Goal: Information Seeking & Learning: Find contact information

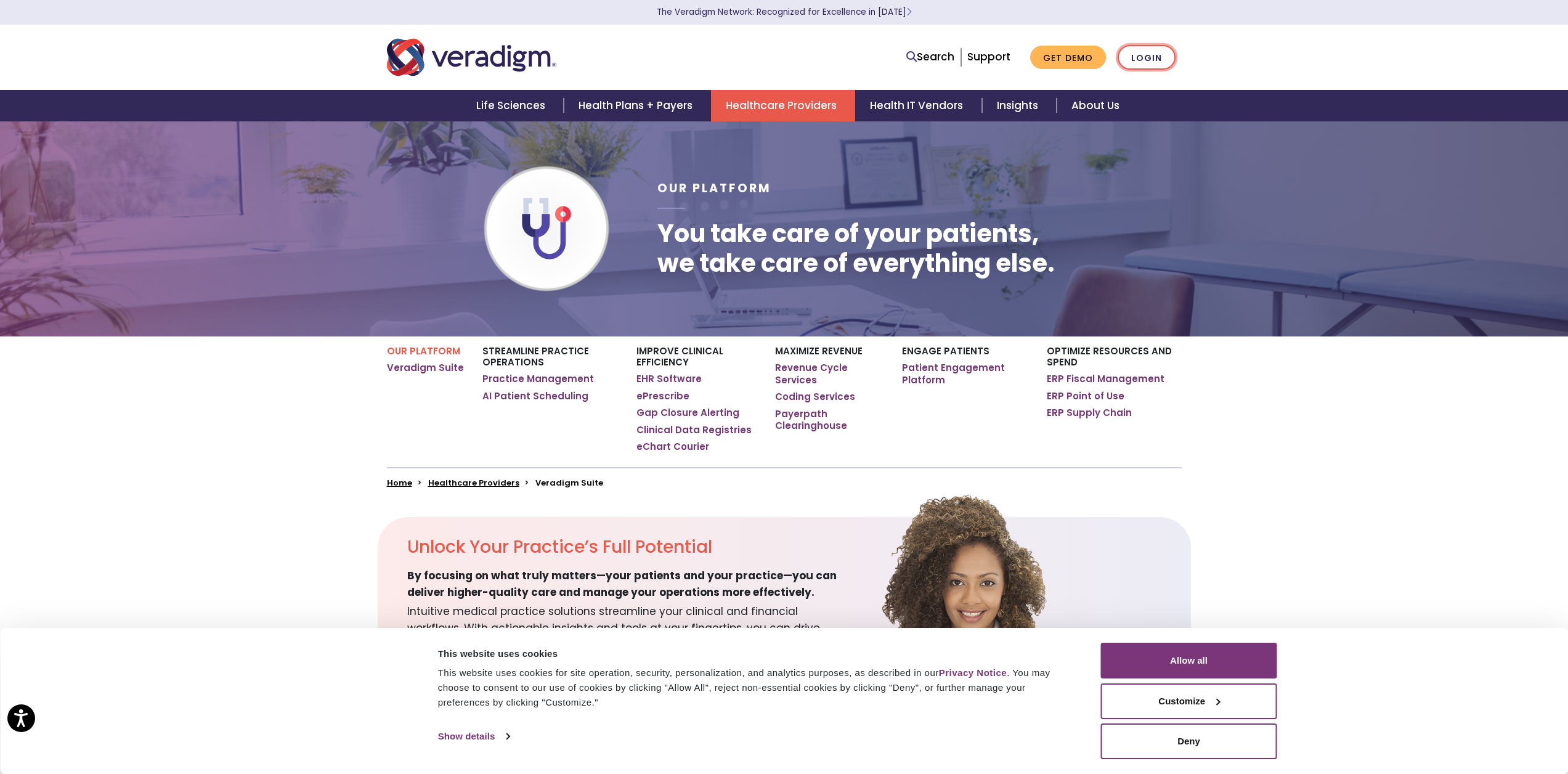
click at [1128, 60] on link "Login" at bounding box center [1147, 57] width 58 height 25
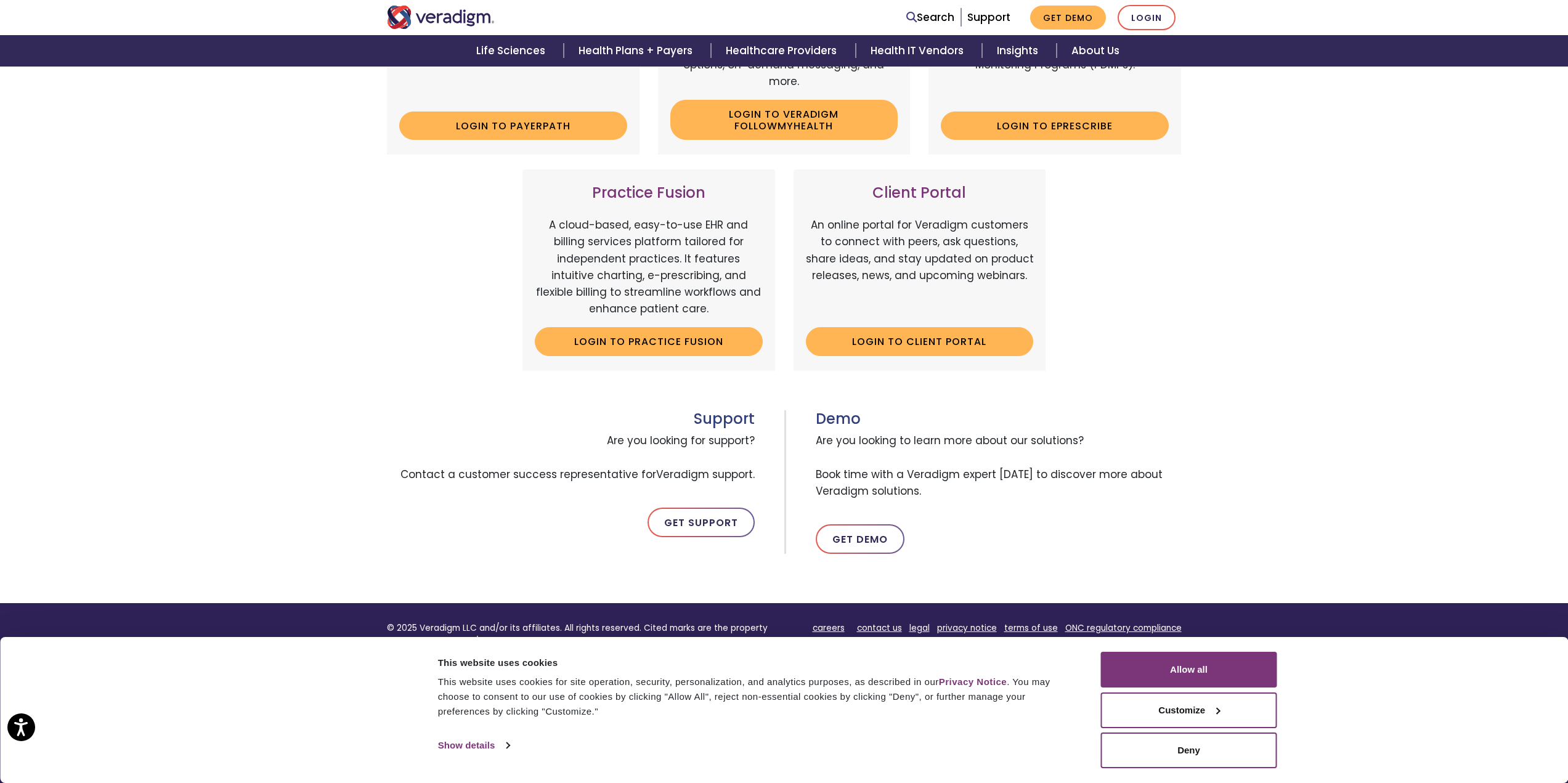
scroll to position [413, 0]
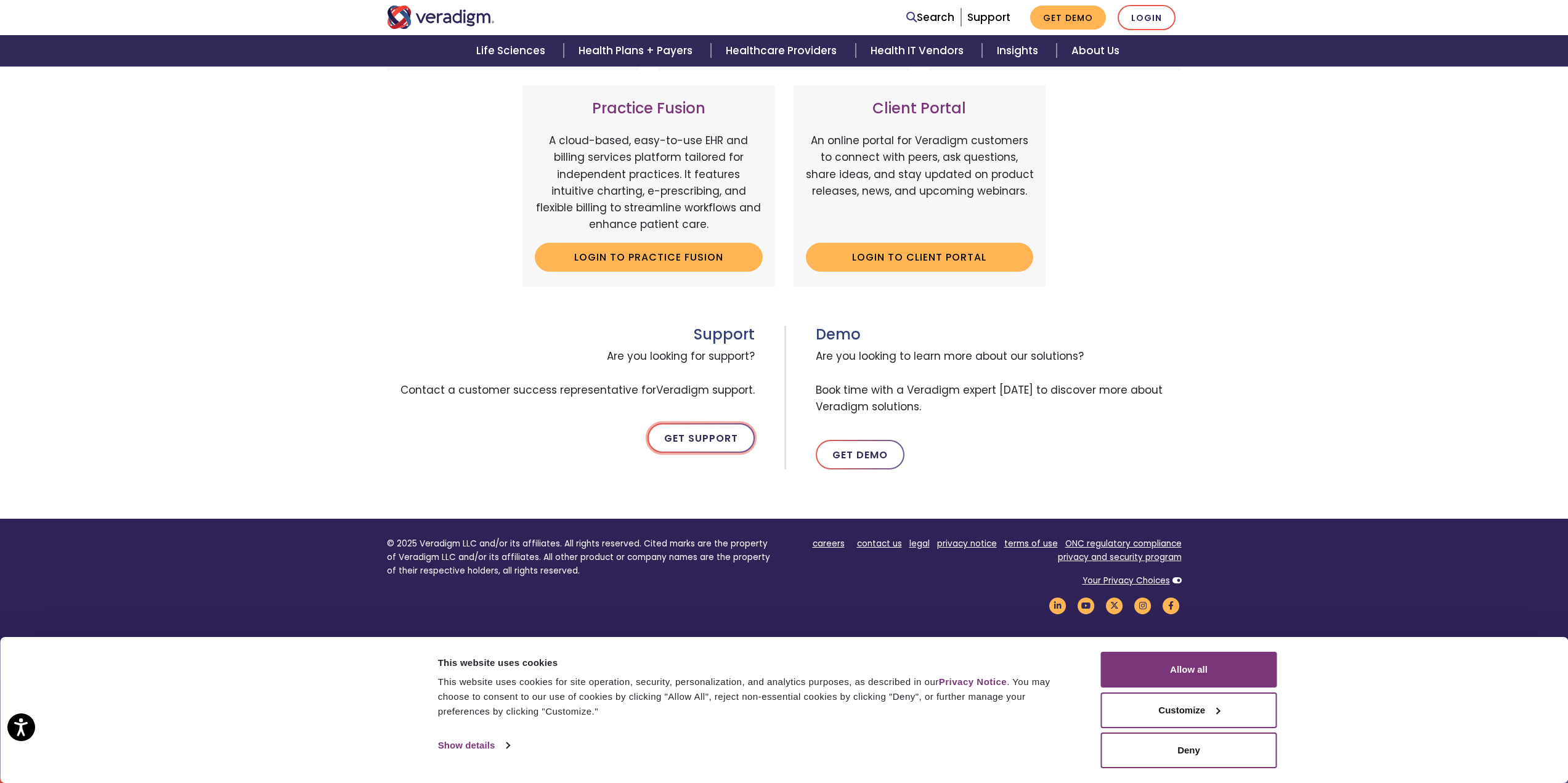
click at [690, 438] on link "Get Support" at bounding box center [701, 438] width 107 height 30
